Goal: Check status: Check status

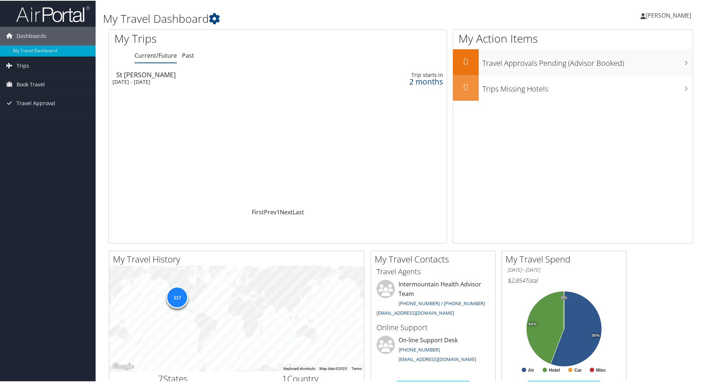
click at [162, 80] on div "Fri 24 Oct 2025 - Sun 26 Oct 2025" at bounding box center [214, 81] width 202 height 7
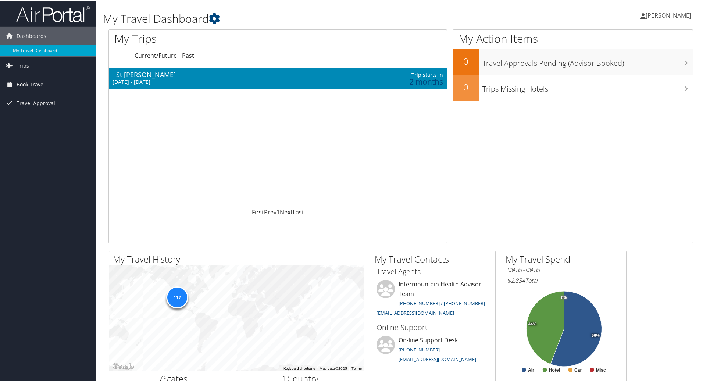
click at [162, 80] on div "Fri 24 Oct 2025 - Sun 26 Oct 2025" at bounding box center [214, 81] width 202 height 7
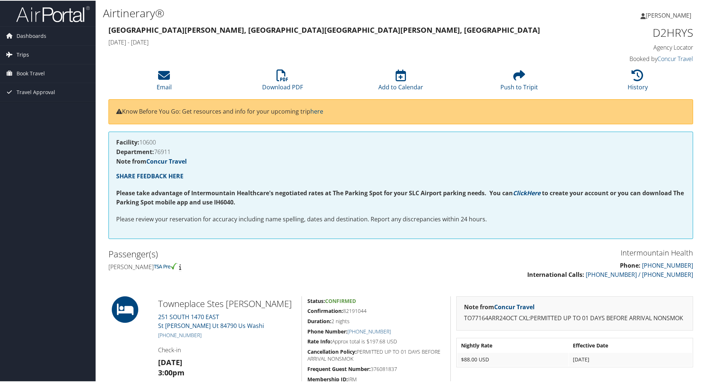
click at [36, 55] on link "Trips" at bounding box center [48, 54] width 96 height 18
click at [55, 68] on link "Current/Future Trips" at bounding box center [48, 68] width 96 height 11
